Goal: Task Accomplishment & Management: Use online tool/utility

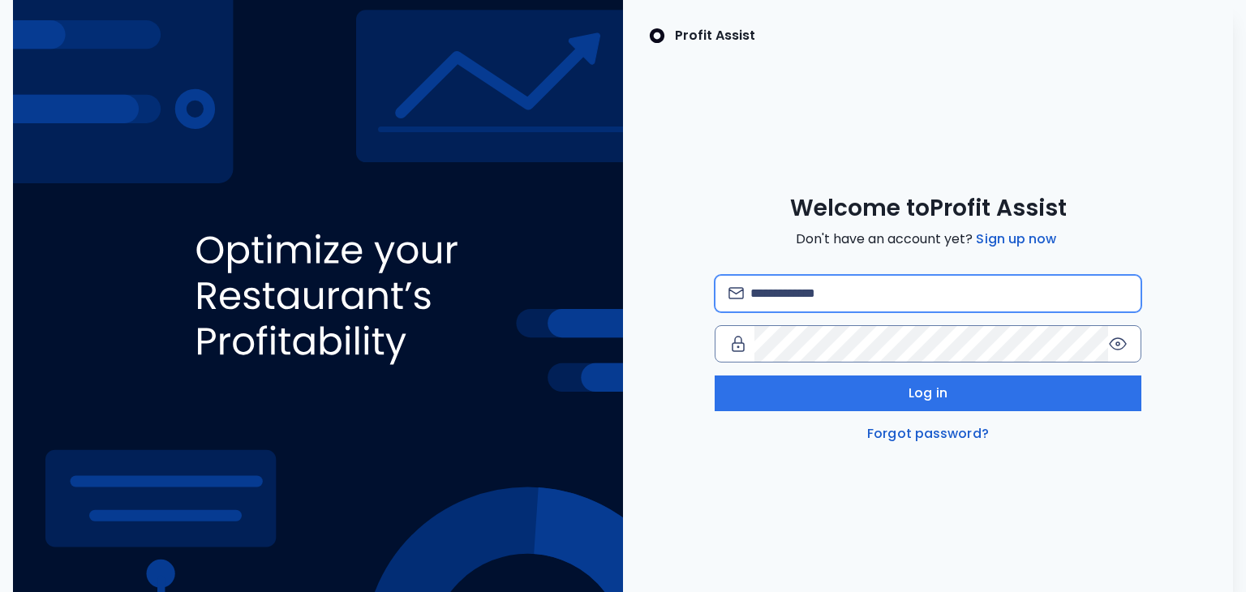
click at [806, 296] on input "email" at bounding box center [940, 294] width 378 height 36
type input "**********"
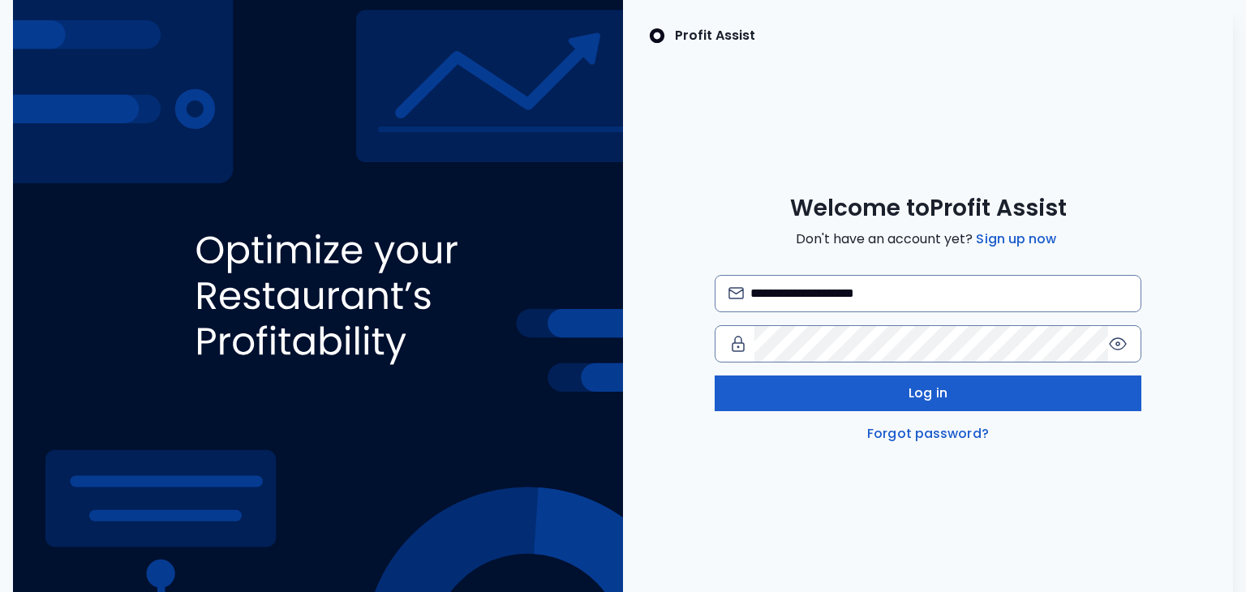
click at [875, 389] on button "Log in" at bounding box center [929, 394] width 428 height 36
